Goal: Navigation & Orientation: Go to known website

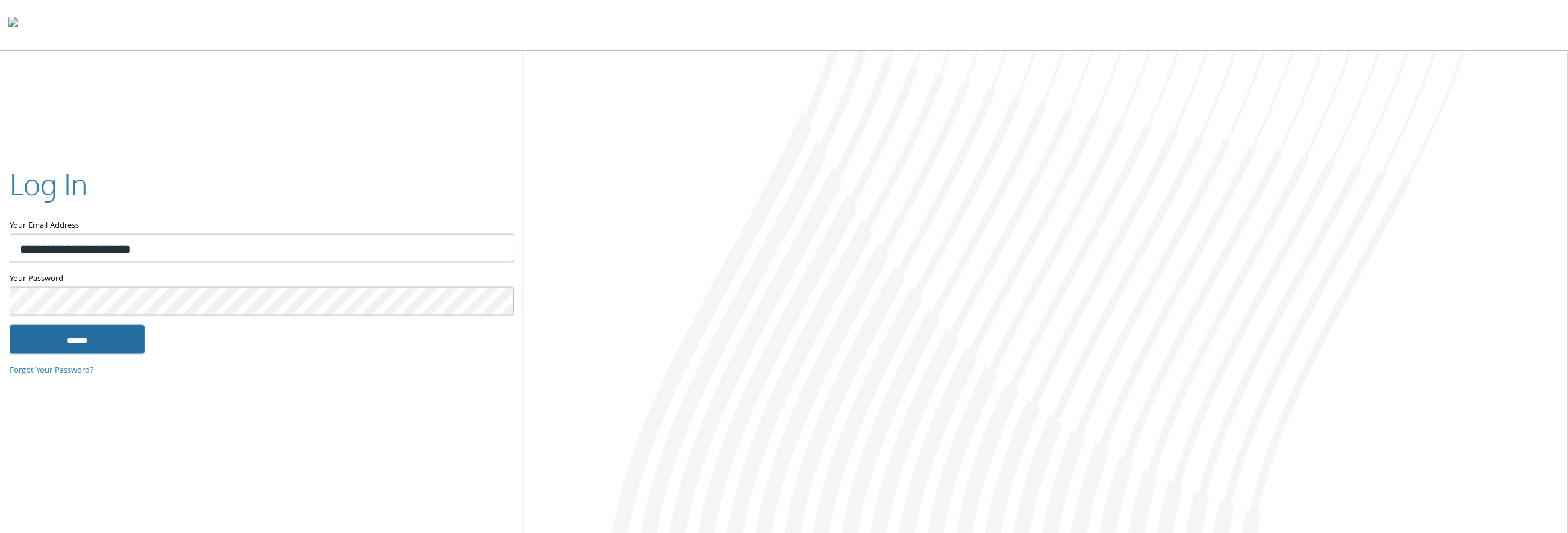
click at [82, 332] on input "******" at bounding box center [77, 339] width 135 height 29
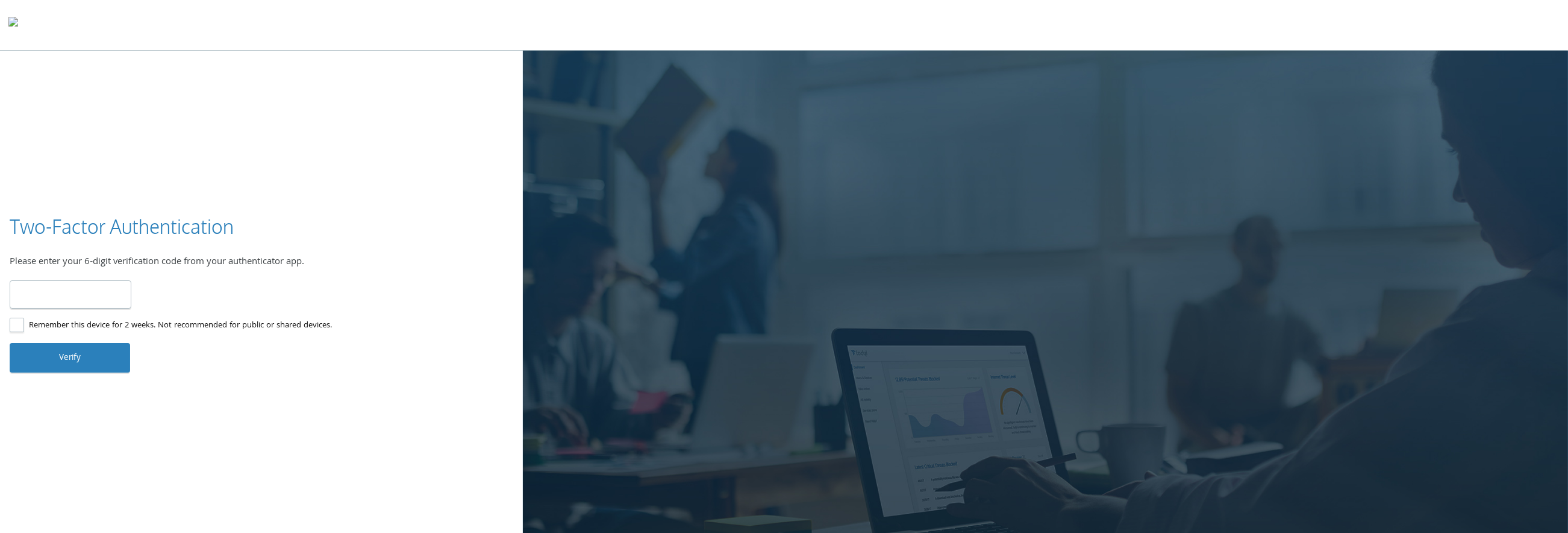
click at [94, 296] on input "number" at bounding box center [70, 294] width 122 height 28
type input "******"
